Goal: Information Seeking & Learning: Compare options

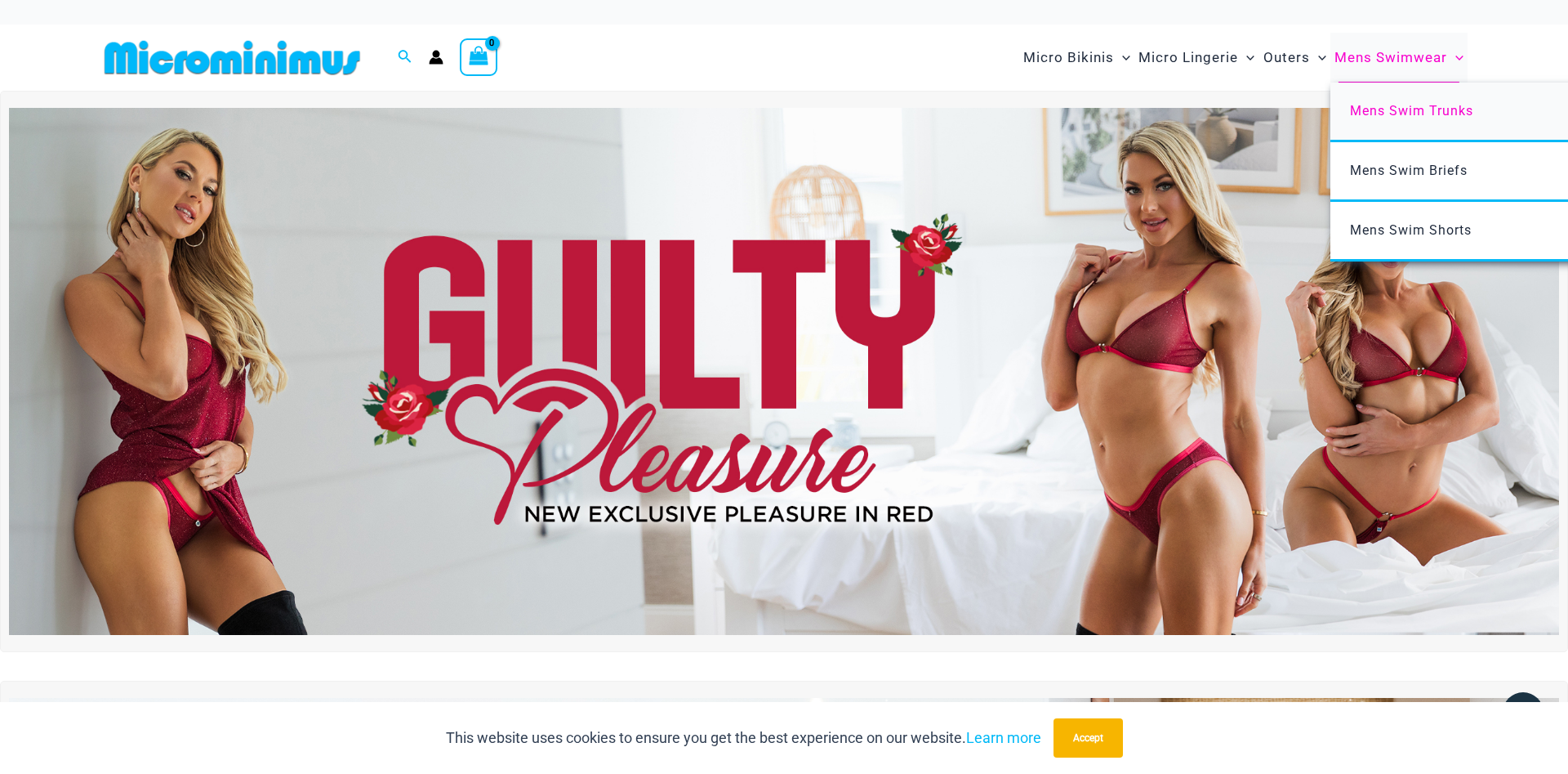
click at [1424, 100] on link "Mens Swim Trunks" at bounding box center [1574, 112] width 486 height 60
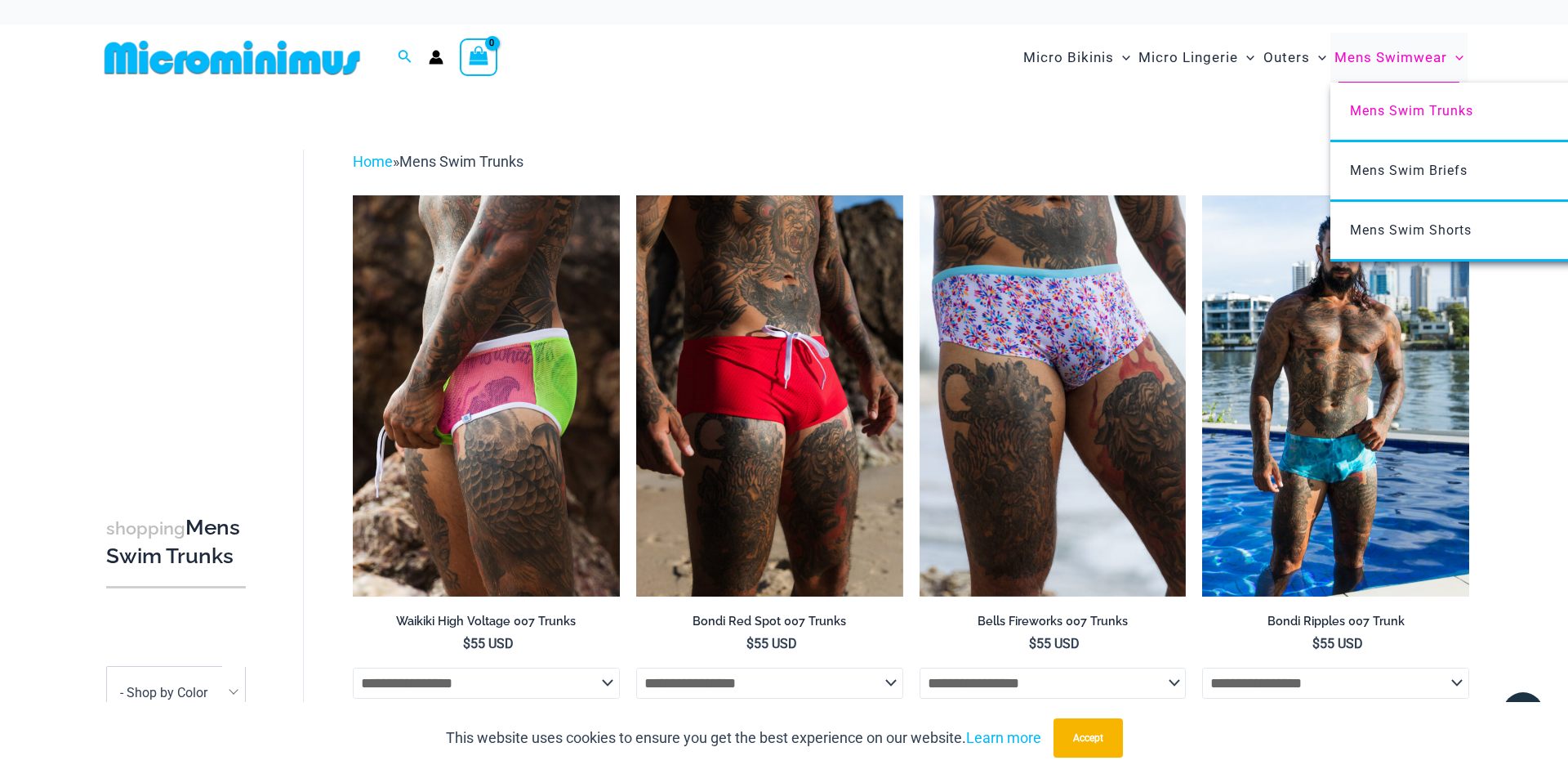
click at [1460, 57] on icon "Menu Toggle" at bounding box center [1460, 58] width 8 height 8
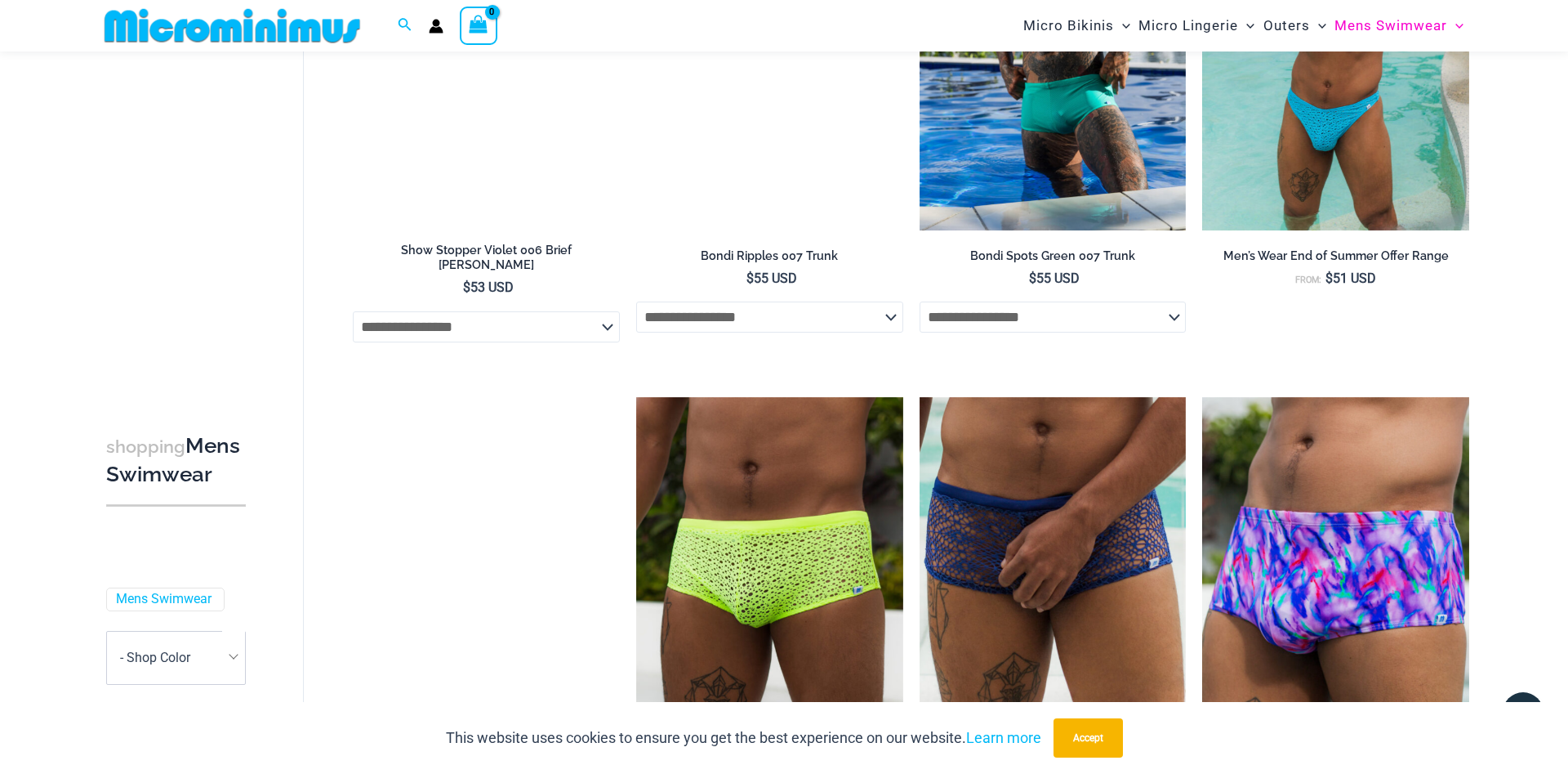
scroll to position [1821, 0]
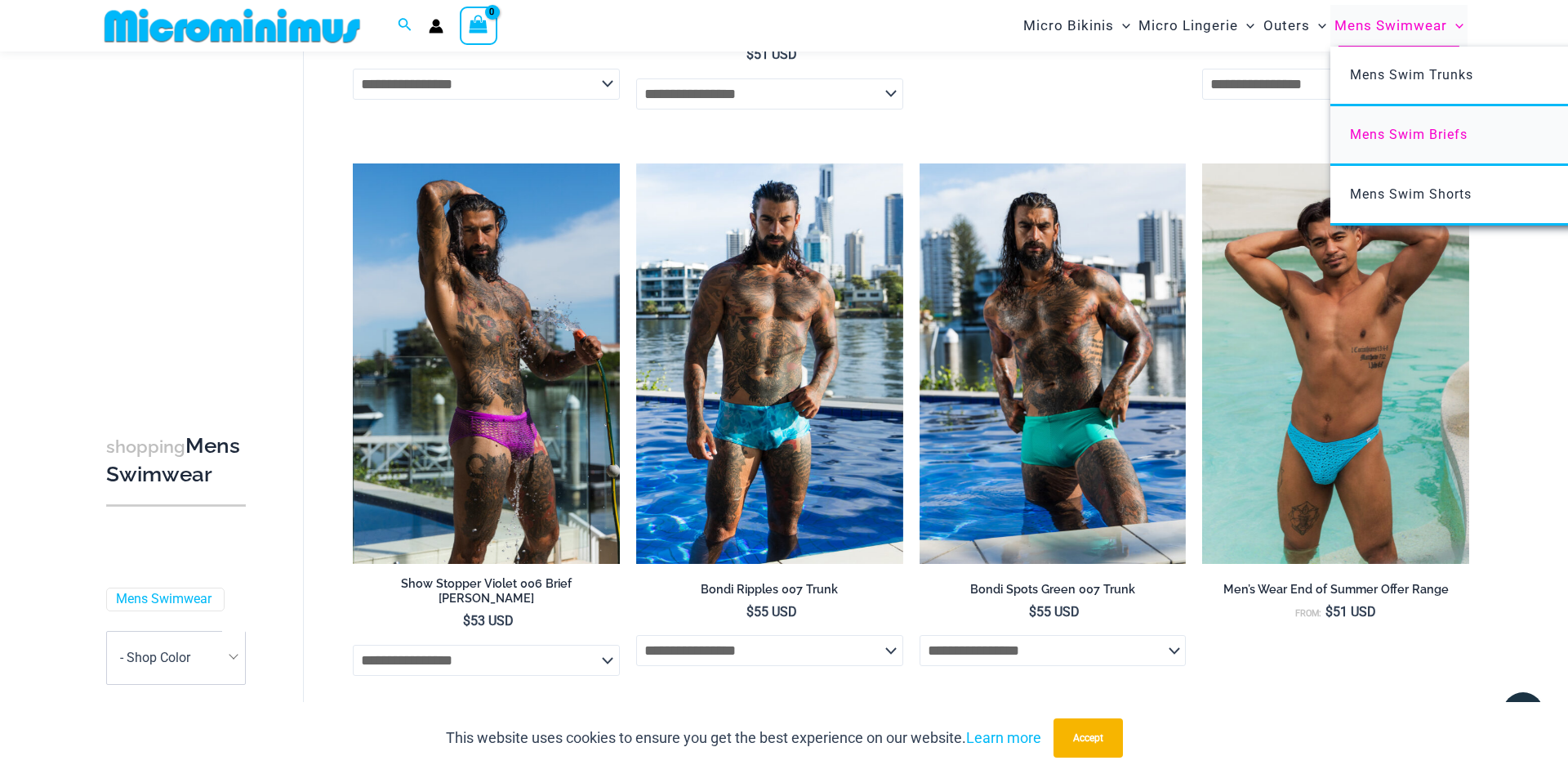
click at [1427, 133] on span "Mens Swim Briefs" at bounding box center [1409, 134] width 118 height 16
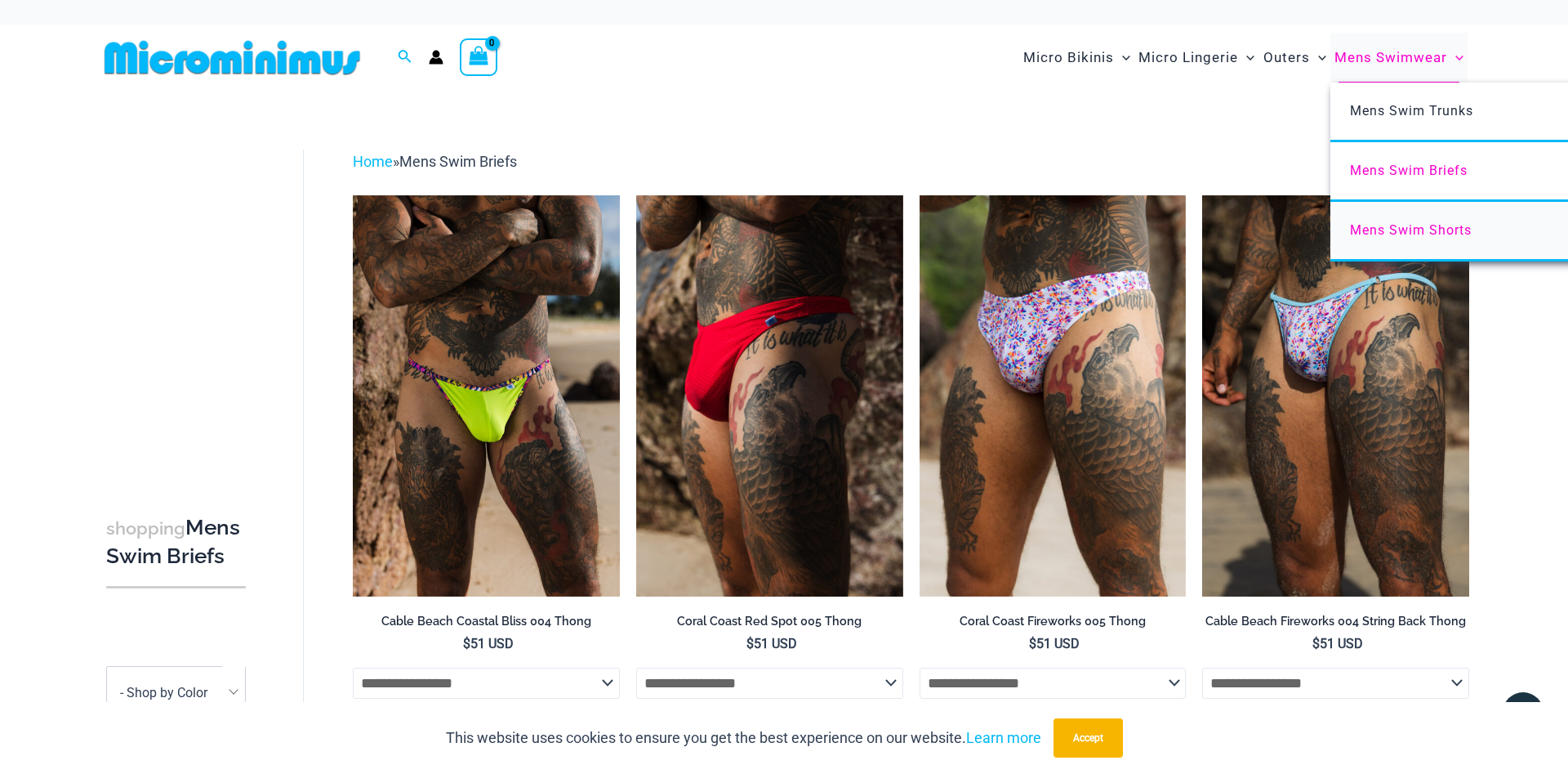
click at [1441, 223] on link "Mens Swim Shorts" at bounding box center [1574, 231] width 486 height 60
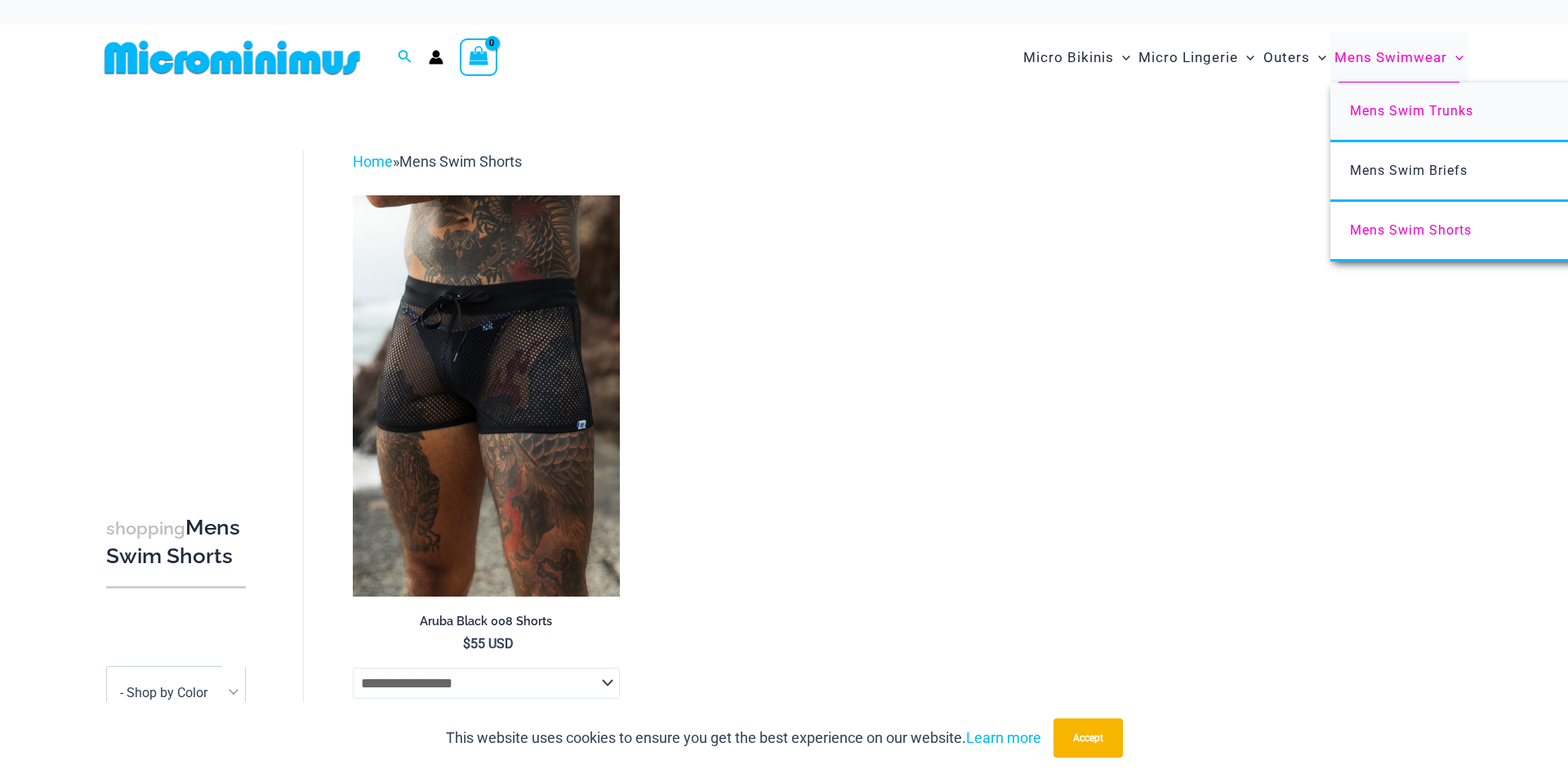
click at [1408, 105] on span "Mens Swim Trunks" at bounding box center [1412, 110] width 123 height 16
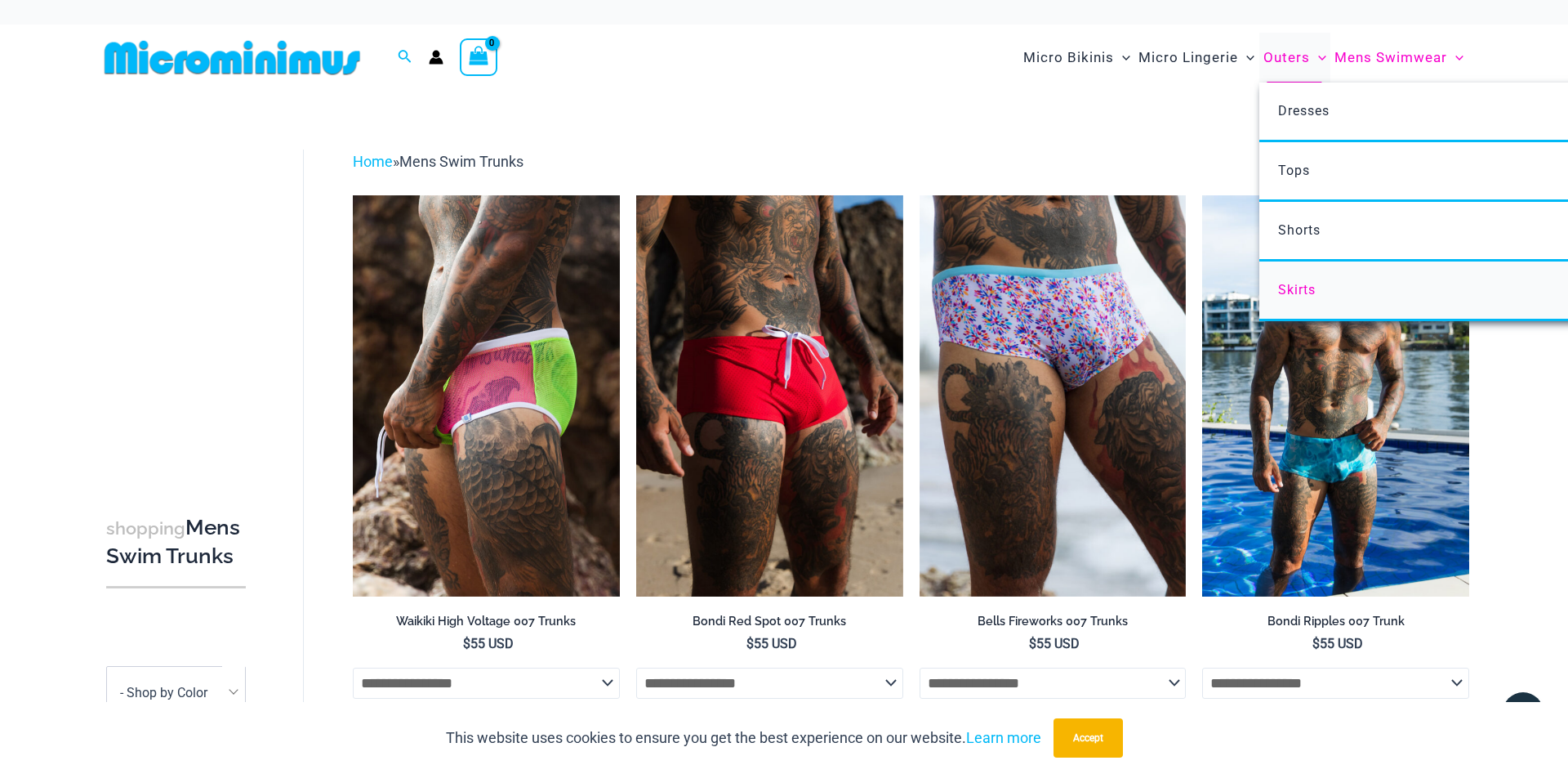
click at [1294, 285] on span "Skirts" at bounding box center [1297, 290] width 38 height 16
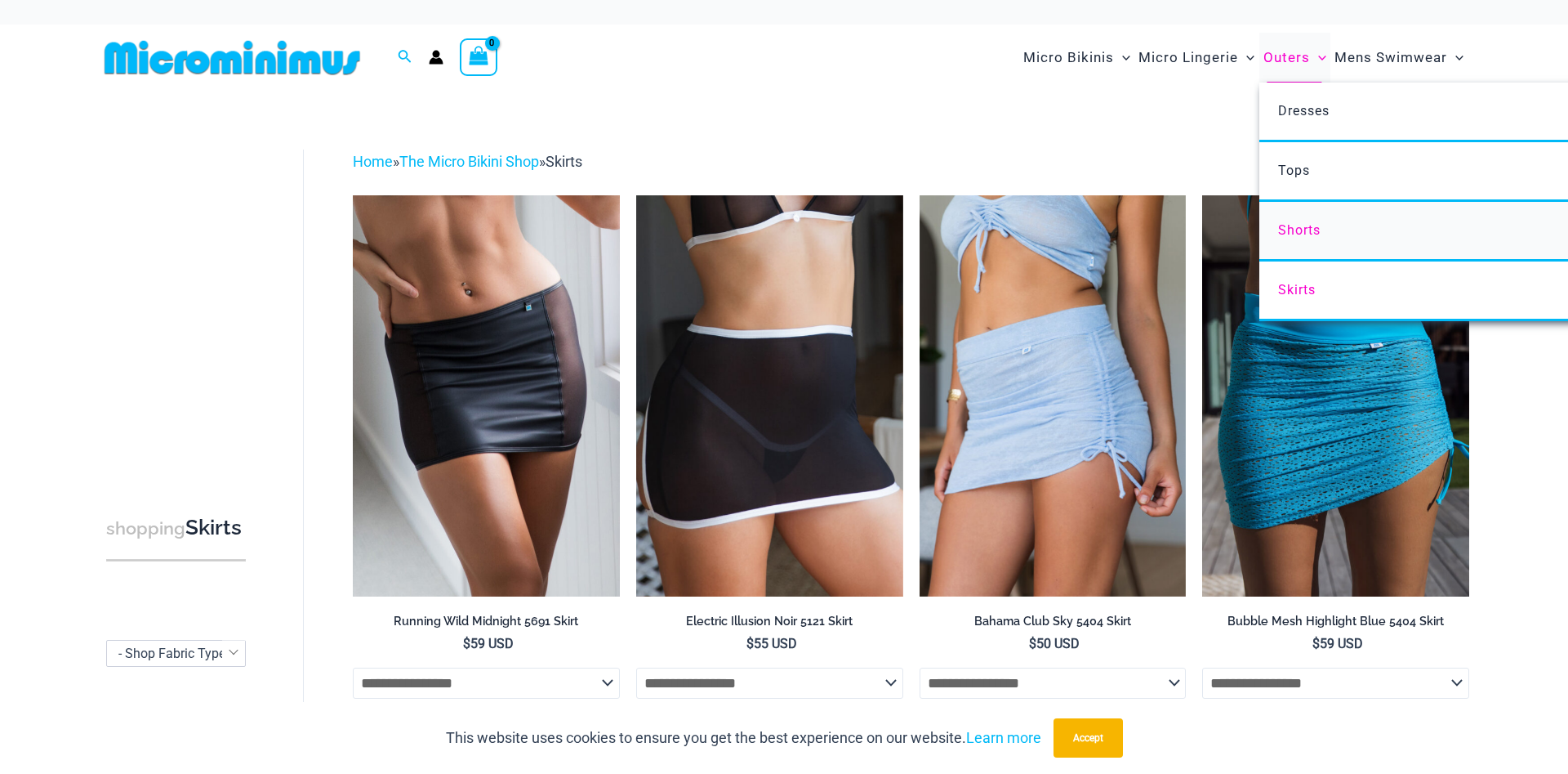
click at [1290, 233] on span "Shorts" at bounding box center [1300, 230] width 42 height 16
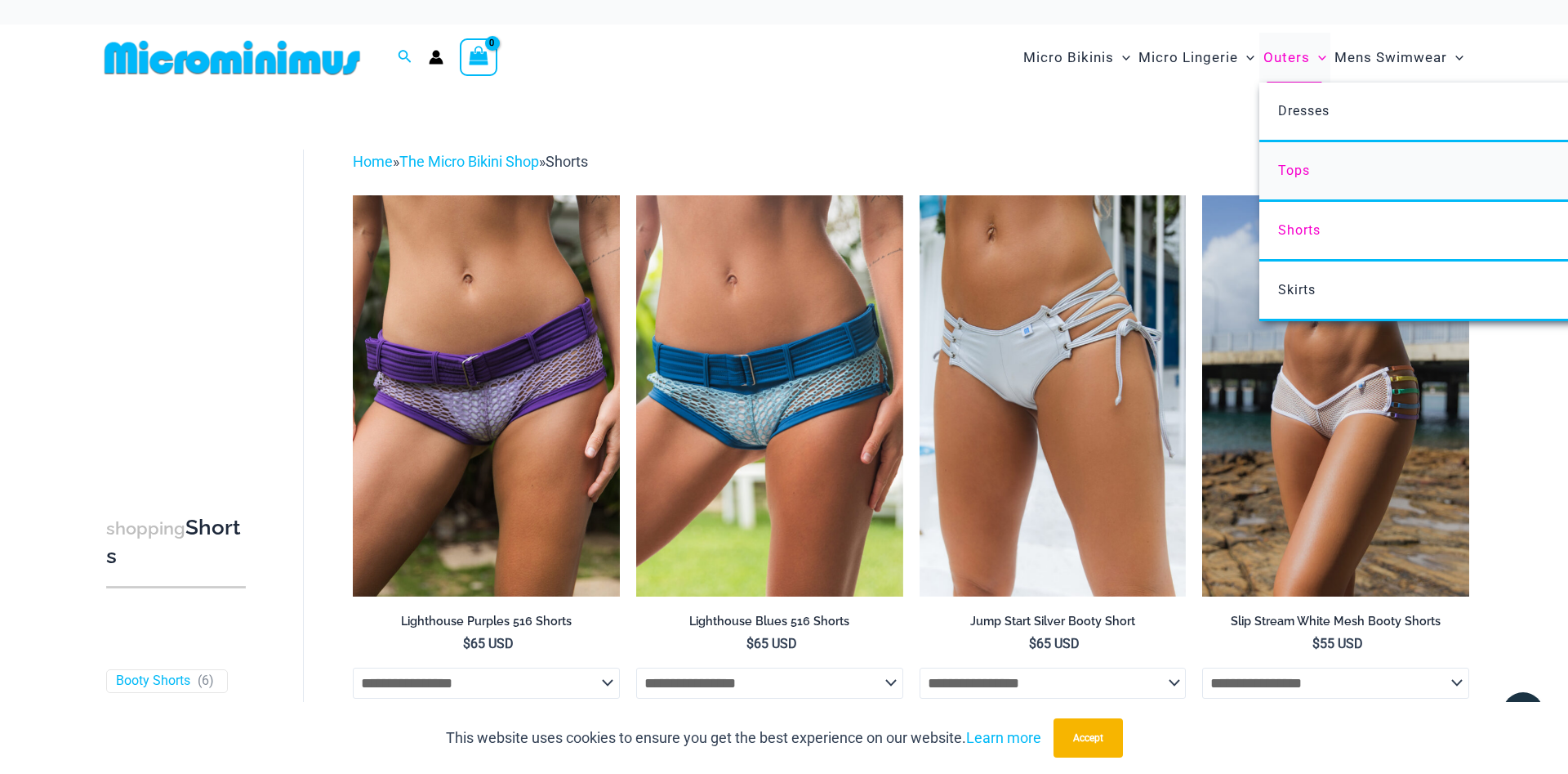
click at [1296, 175] on span "Tops" at bounding box center [1294, 170] width 32 height 16
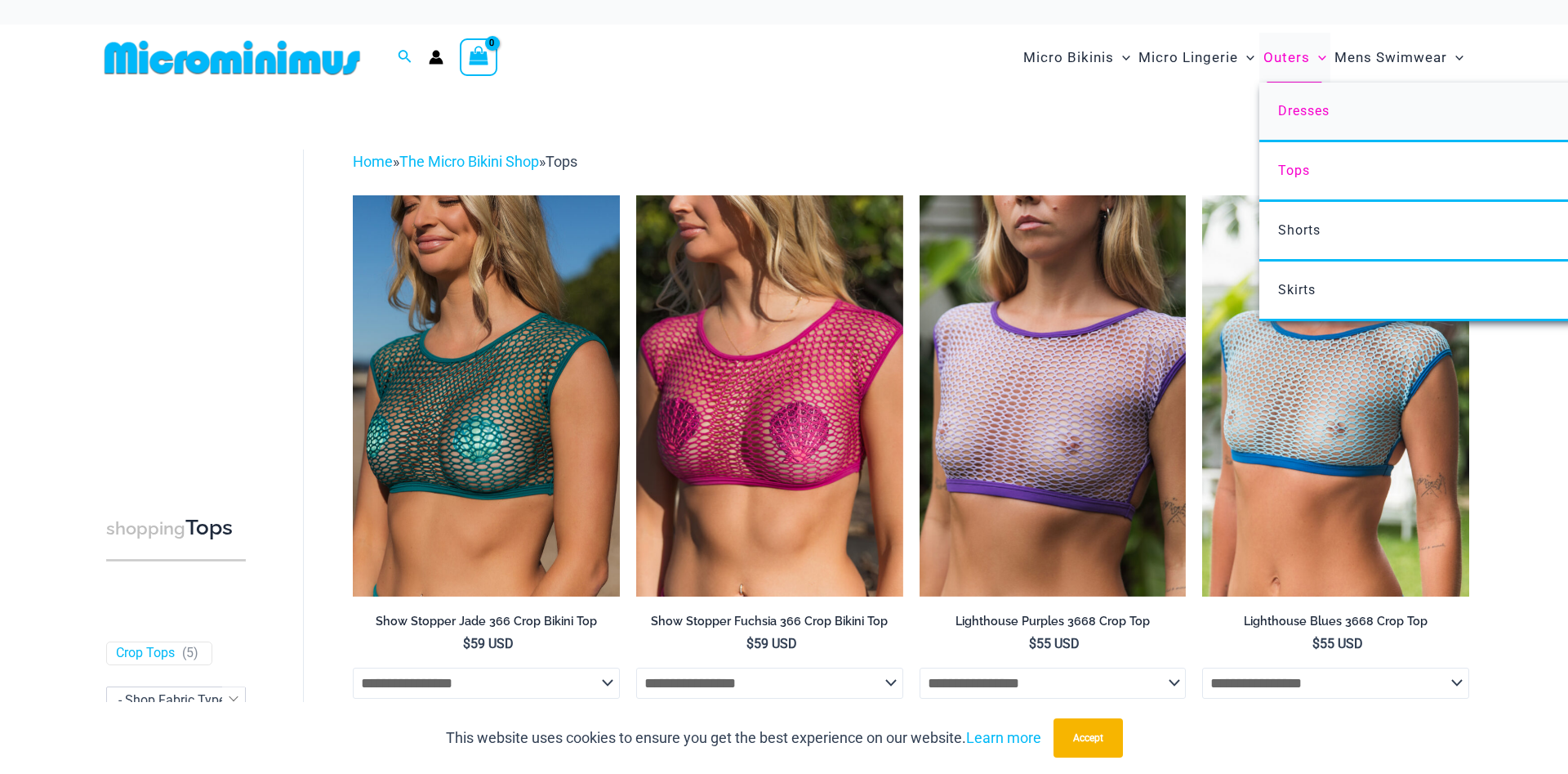
click at [1298, 110] on span "Dresses" at bounding box center [1304, 110] width 51 height 16
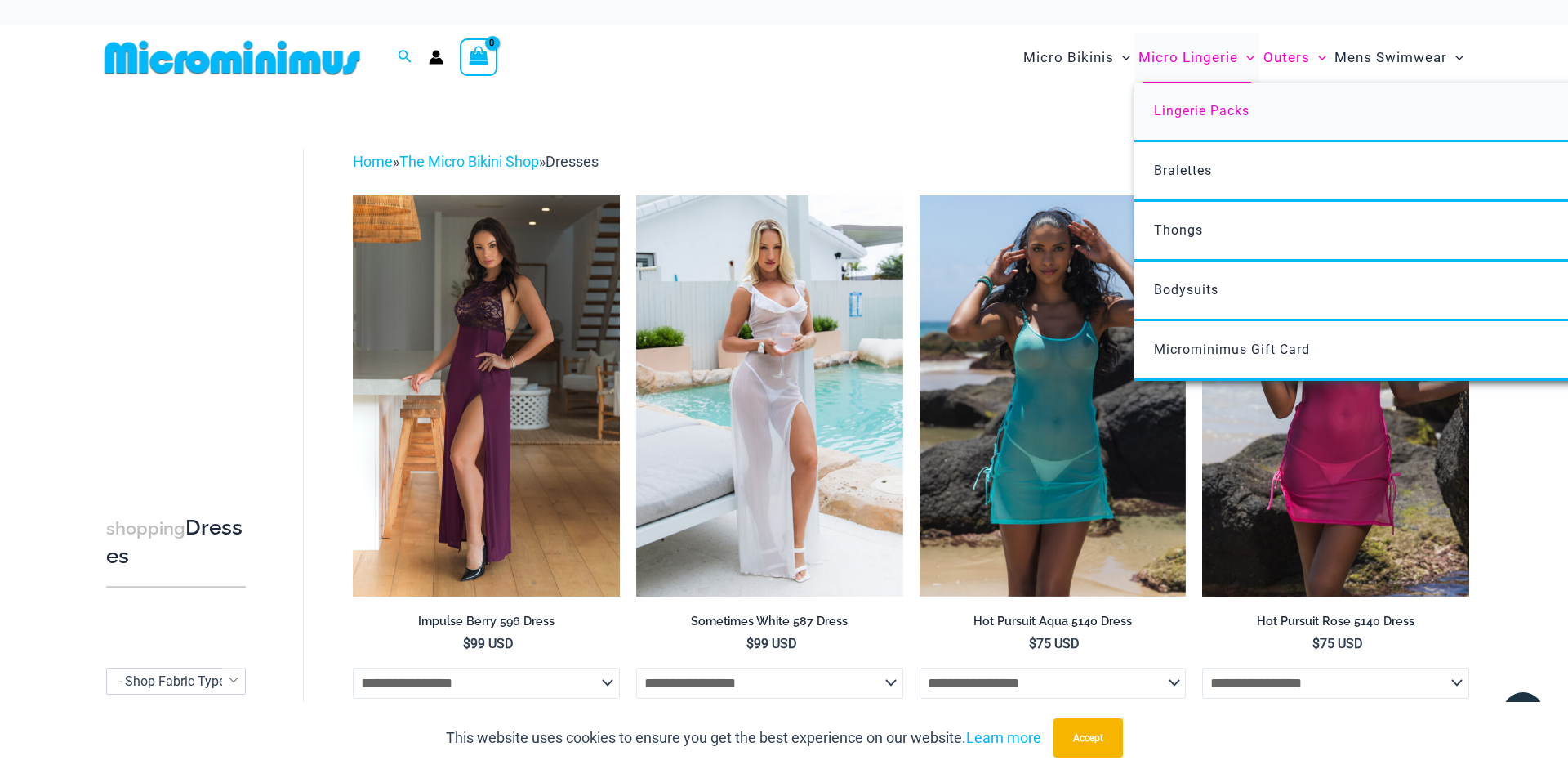
click at [1218, 107] on span "Lingerie Packs" at bounding box center [1202, 110] width 96 height 16
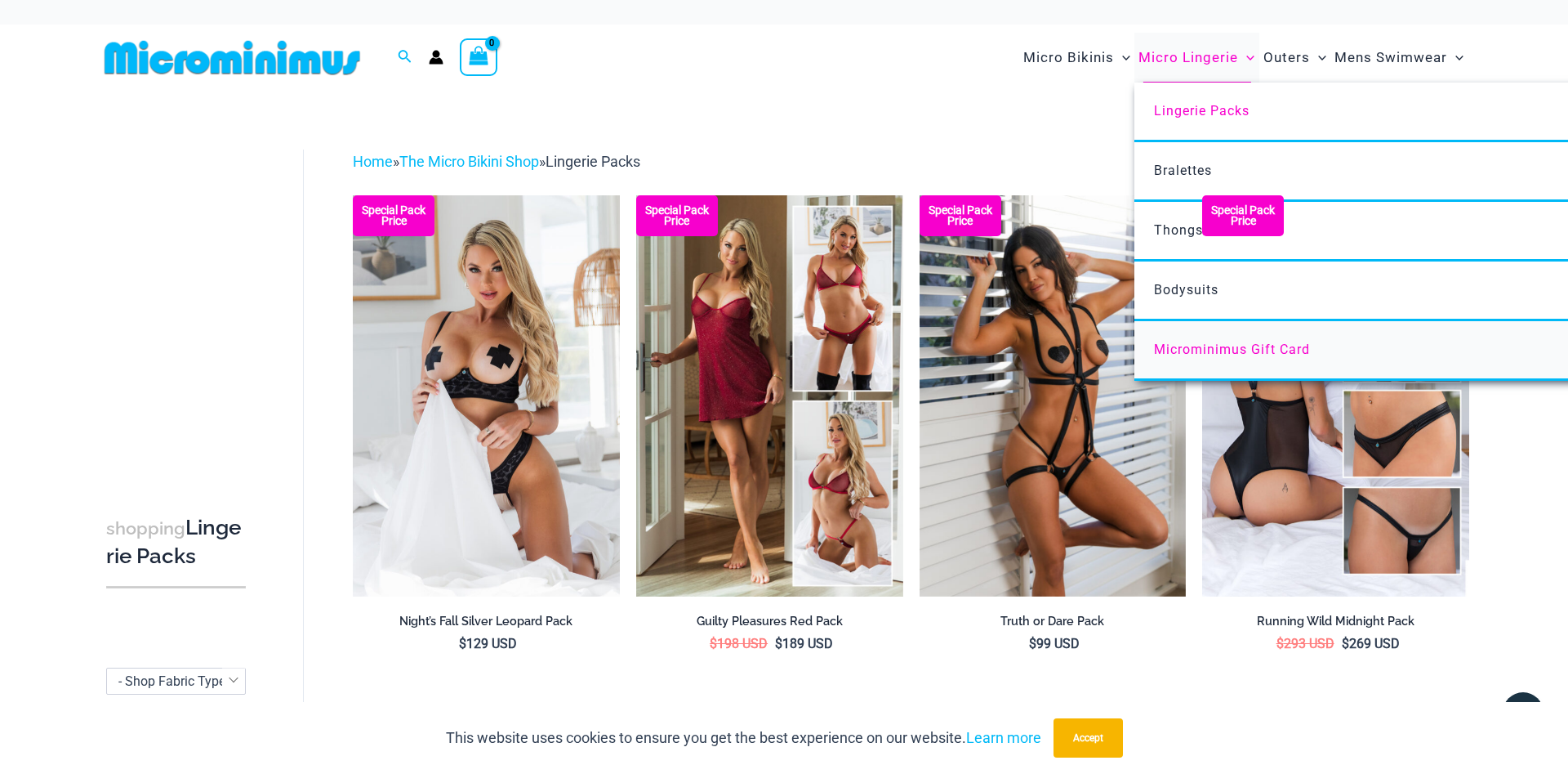
click at [1215, 348] on span "Microminimus Gift Card" at bounding box center [1233, 348] width 156 height 16
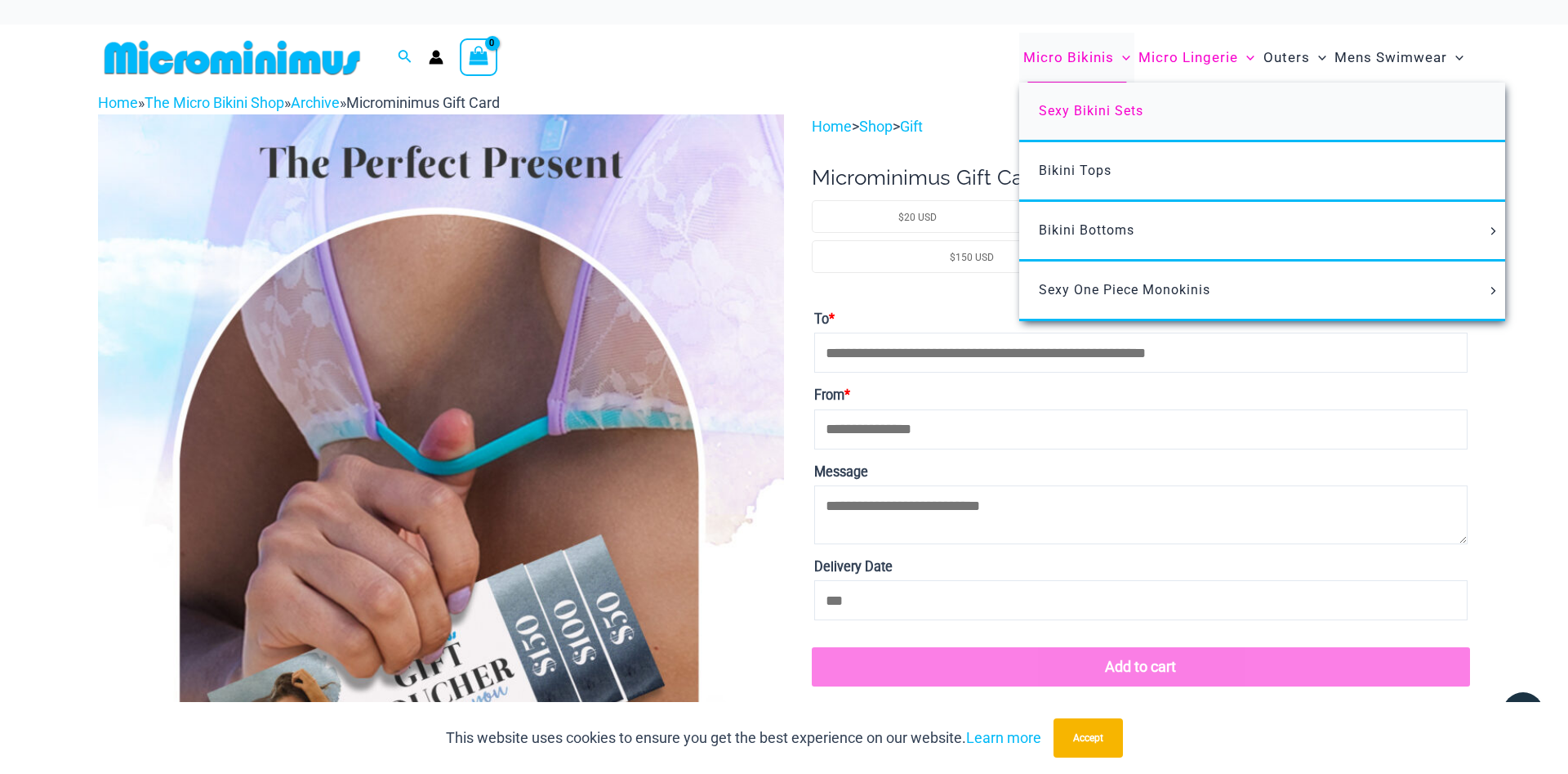
click at [1104, 104] on link "Sexy Bikini Sets" at bounding box center [1262, 112] width 486 height 60
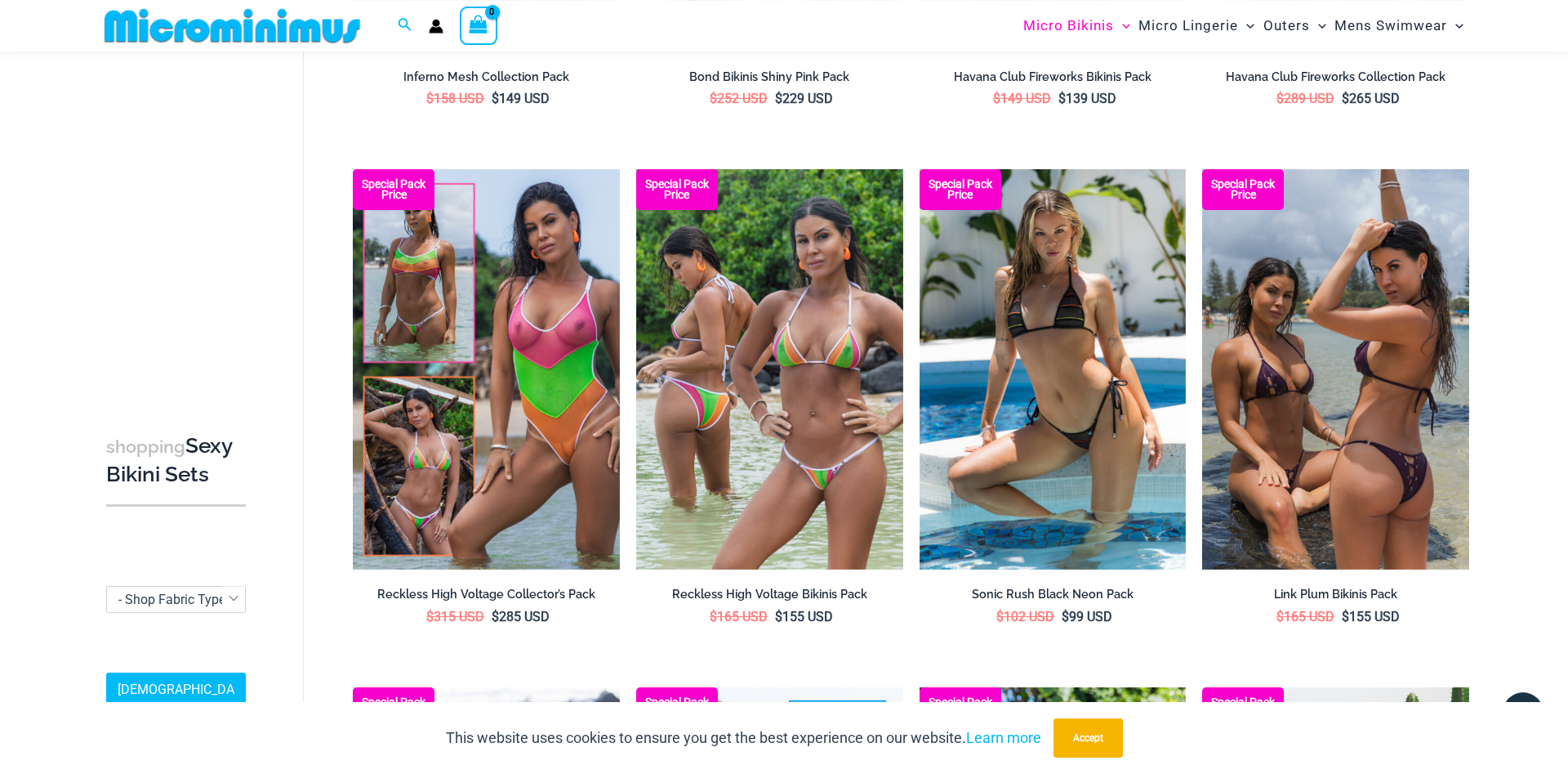
scroll to position [2652, 0]
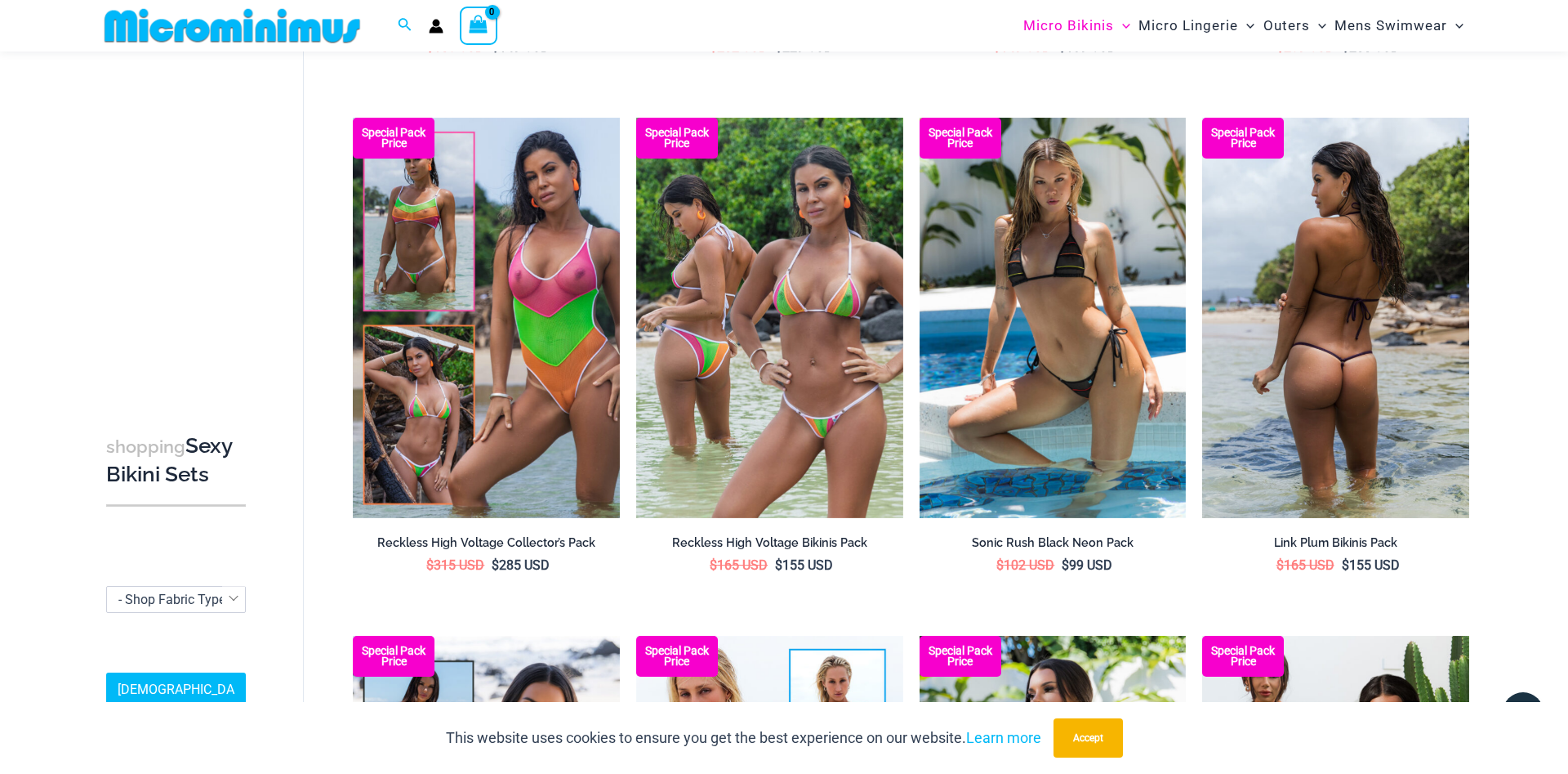
click at [1268, 321] on img at bounding box center [1335, 317] width 267 height 400
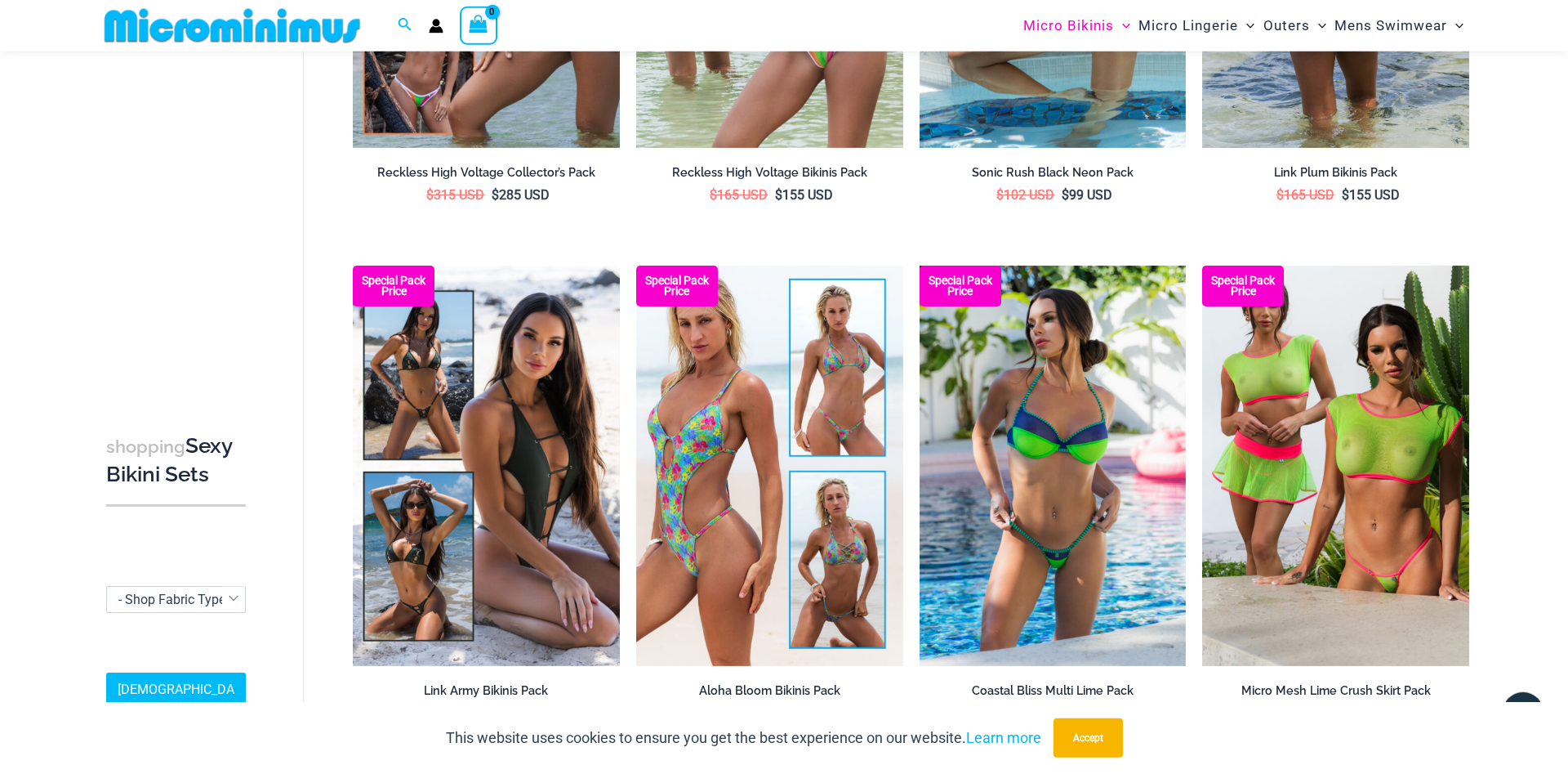
scroll to position [3152, 0]
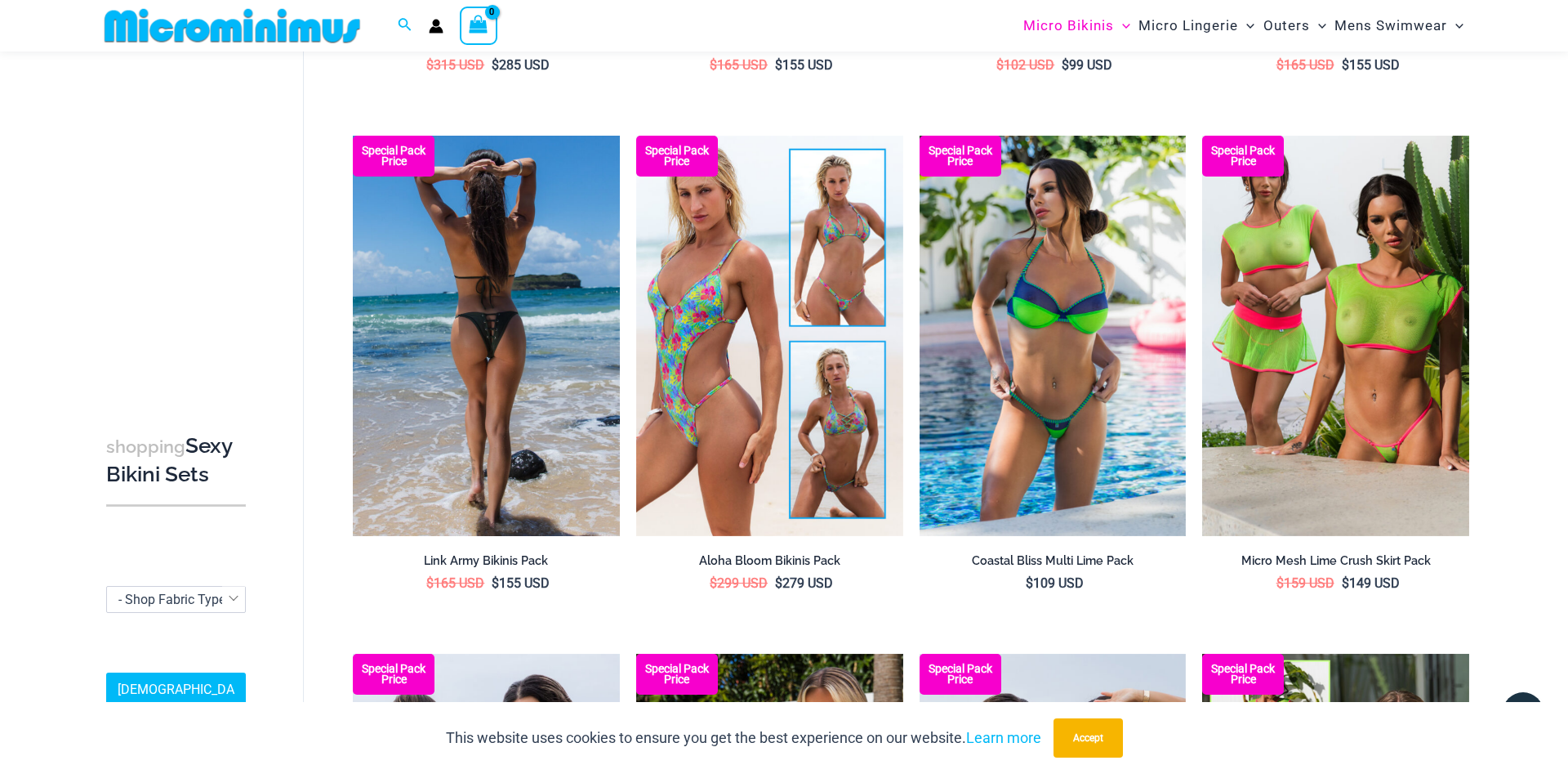
click at [502, 354] on img at bounding box center [486, 336] width 267 height 400
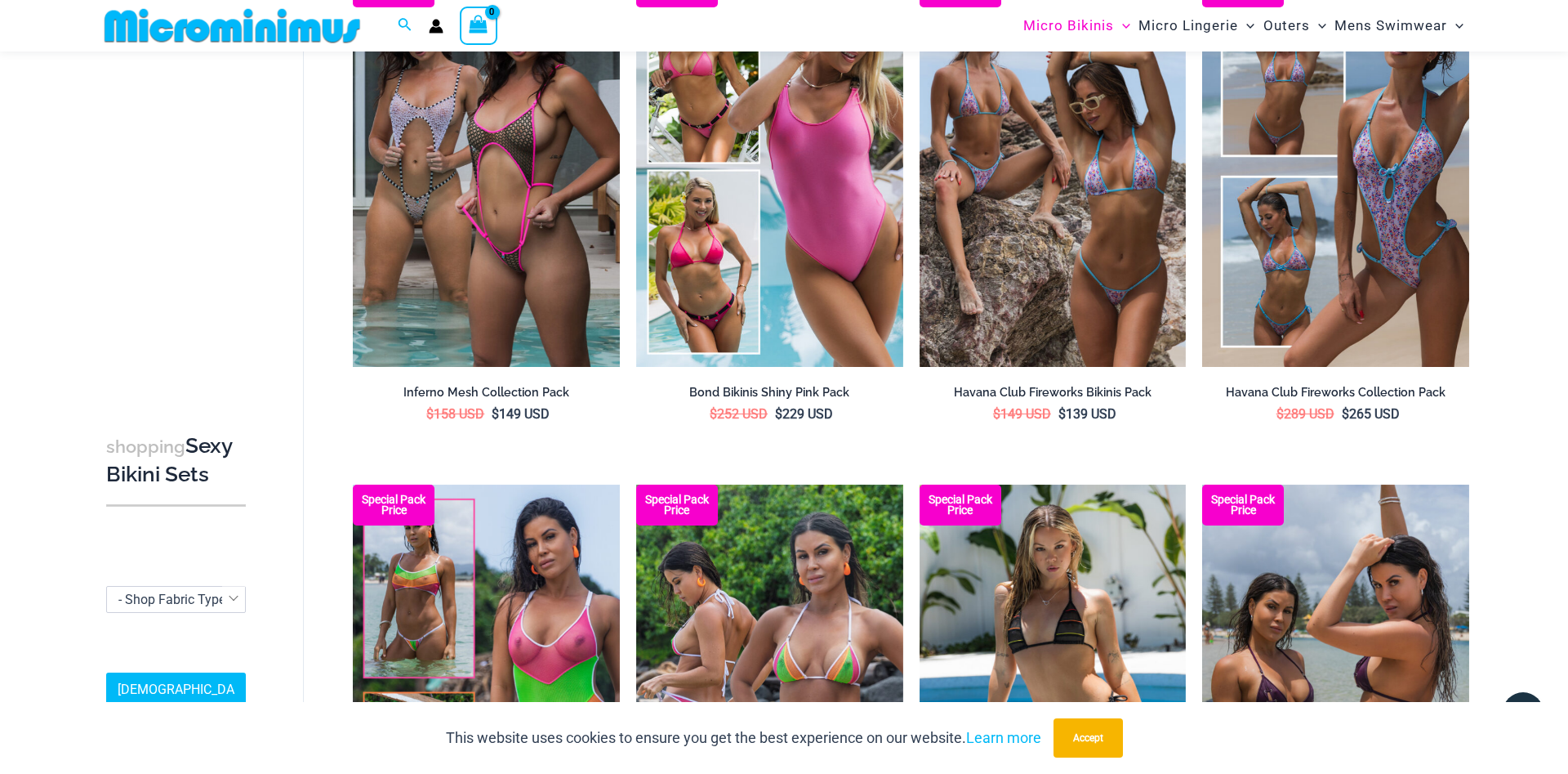
scroll to position [1869, 0]
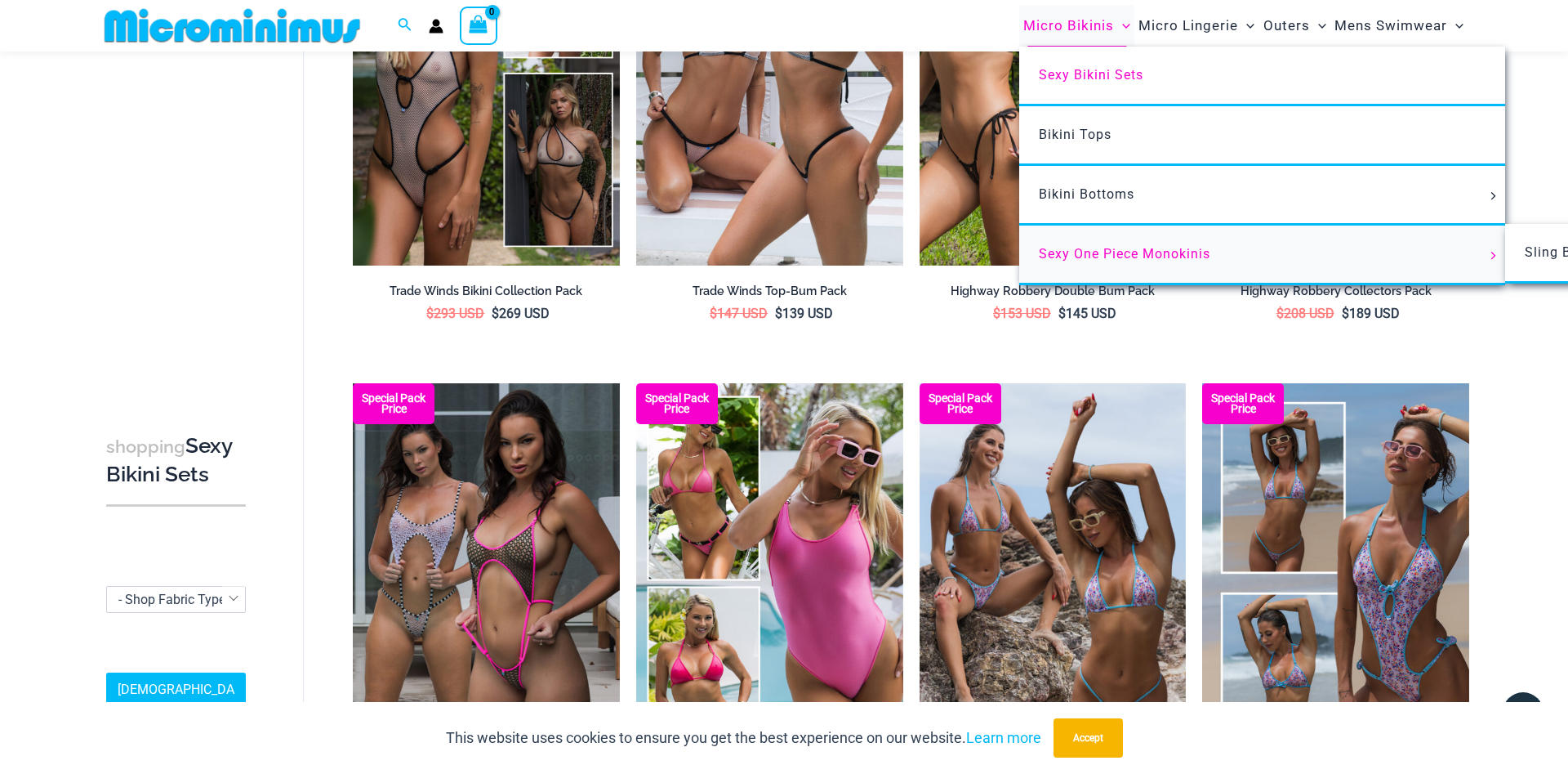
click at [1067, 251] on span "Sexy One Piece Monokinis" at bounding box center [1124, 253] width 172 height 16
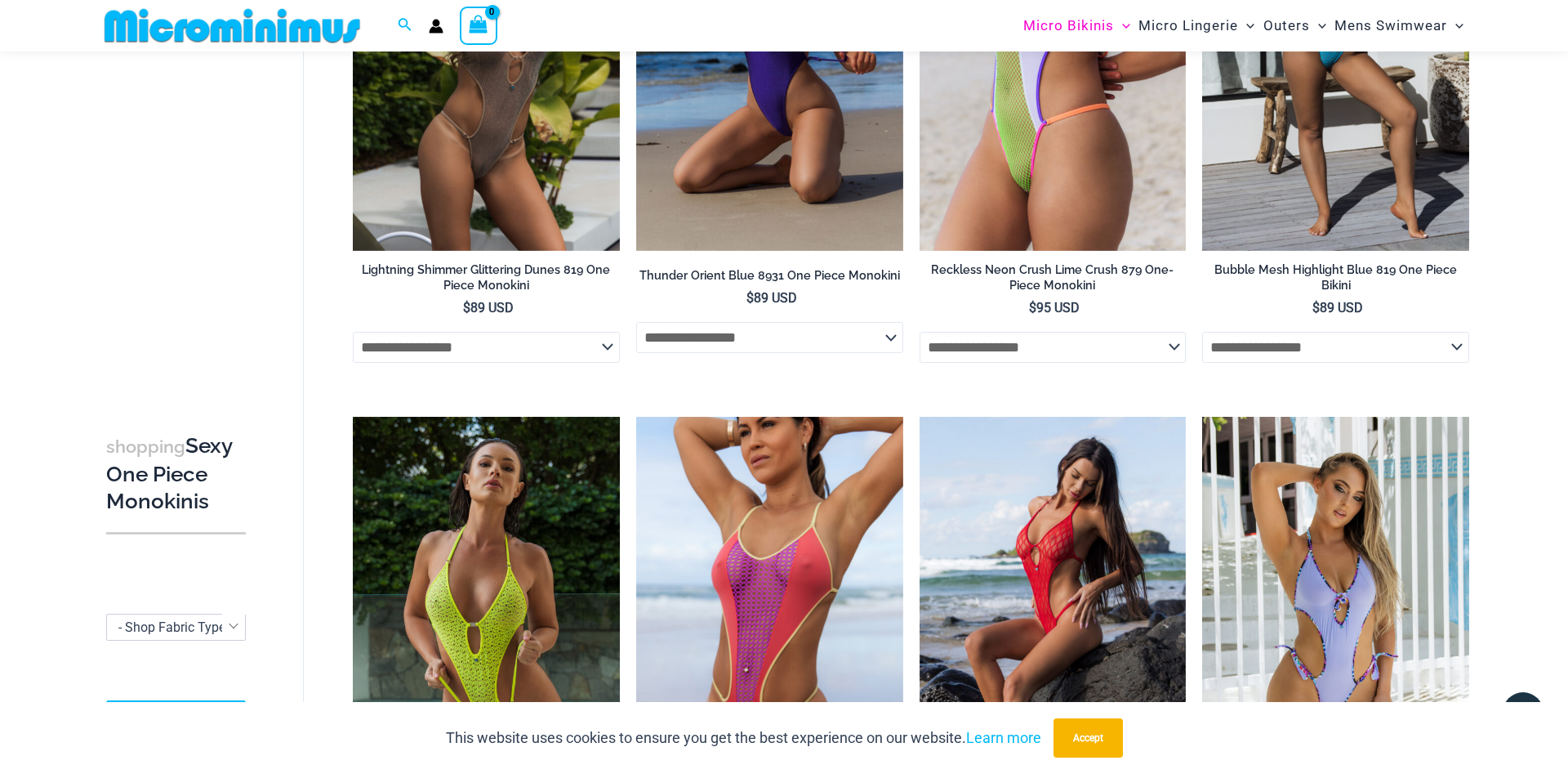
scroll to position [3814, 0]
